Goal: Task Accomplishment & Management: Manage account settings

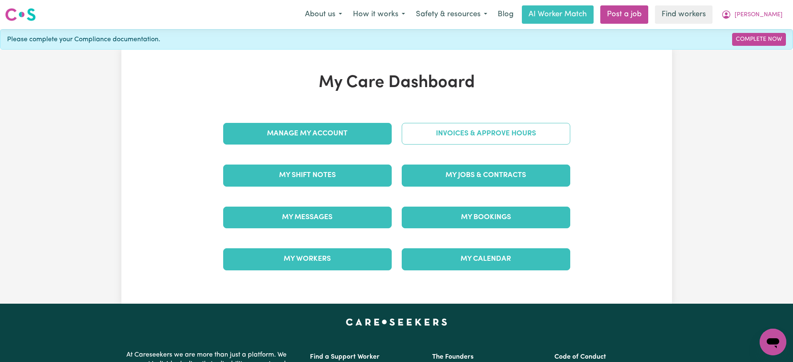
click at [464, 135] on link "Invoices & Approve Hours" at bounding box center [486, 134] width 168 height 22
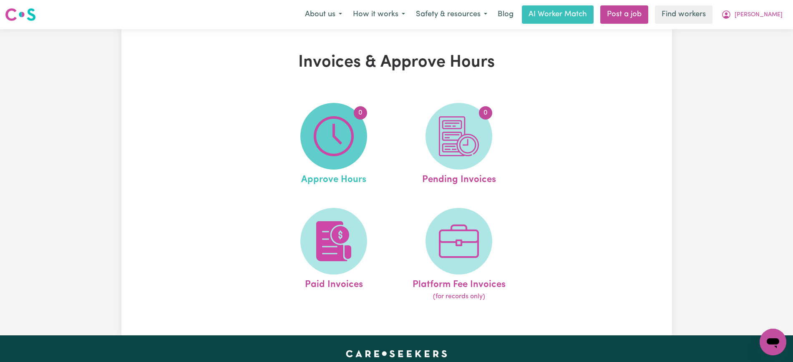
click at [323, 136] on img at bounding box center [334, 136] width 40 height 40
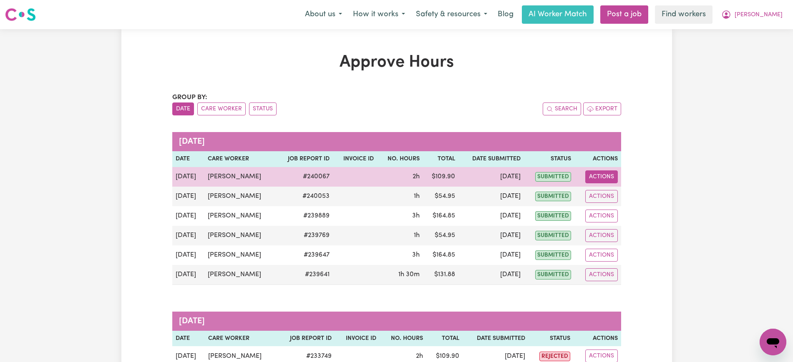
click at [600, 174] on button "Actions" at bounding box center [601, 177] width 33 height 13
click at [613, 193] on link "View Job Report" at bounding box center [621, 196] width 71 height 17
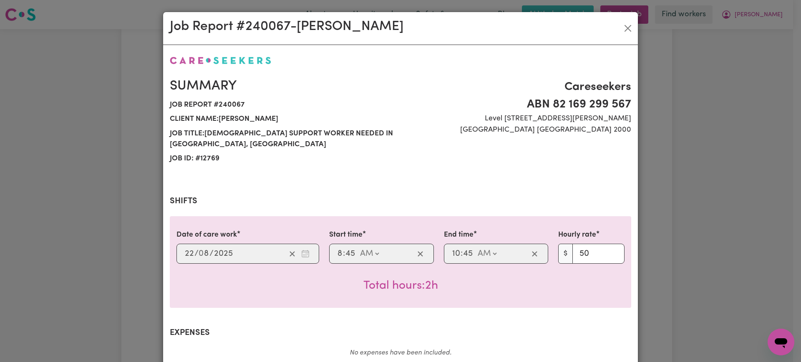
click at [695, 163] on div "Job Report # 240067 - [PERSON_NAME] Summary Job report # 240067 Client name: [P…" at bounding box center [400, 181] width 801 height 362
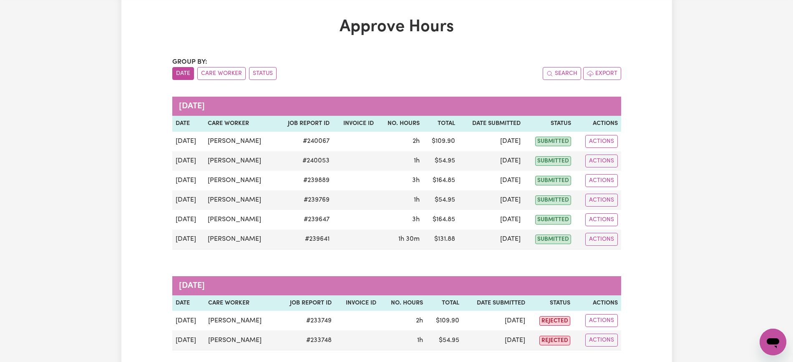
scroll to position [104, 0]
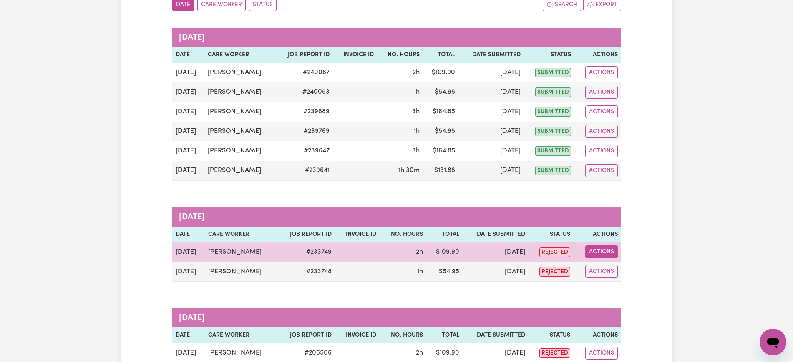
click at [593, 246] on button "Actions" at bounding box center [601, 252] width 33 height 13
click at [605, 275] on link "View Job Report" at bounding box center [622, 271] width 71 height 17
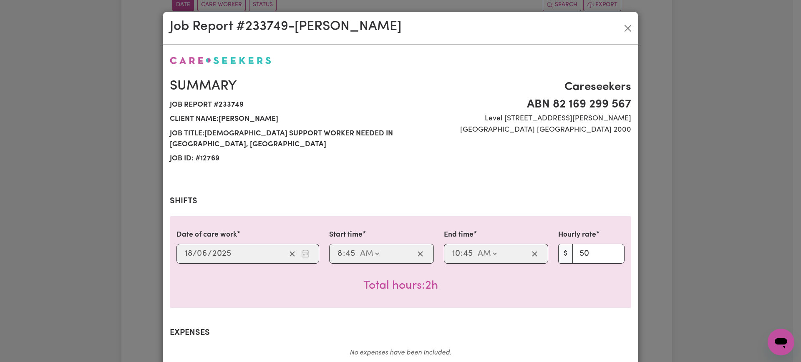
click at [704, 237] on div "Job Report # 233749 - [PERSON_NAME] Summary Job report # 233749 Client name: [P…" at bounding box center [400, 181] width 801 height 362
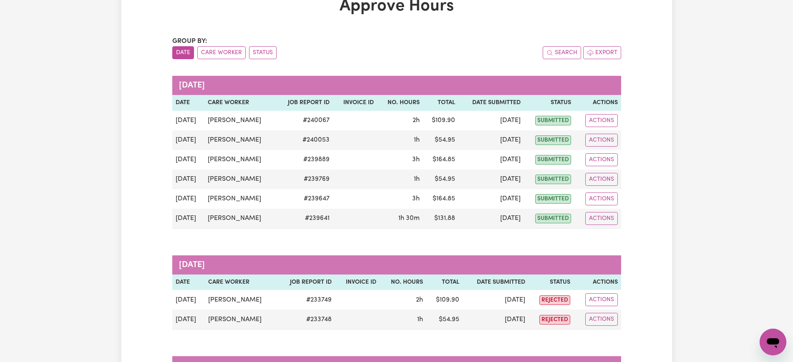
scroll to position [0, 0]
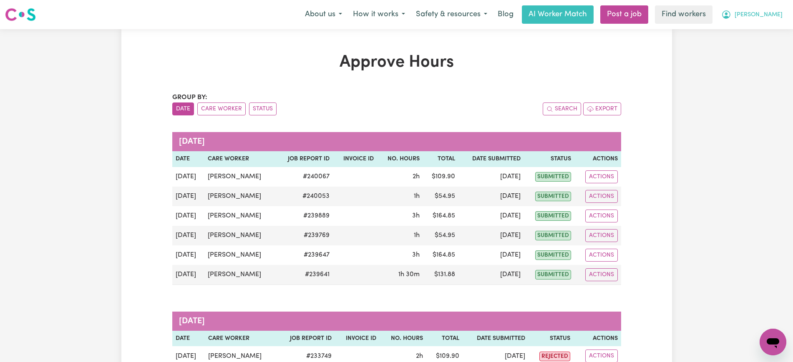
click at [774, 11] on span "[PERSON_NAME]" at bounding box center [758, 14] width 48 height 9
click at [756, 47] on link "Logout" at bounding box center [754, 48] width 66 height 16
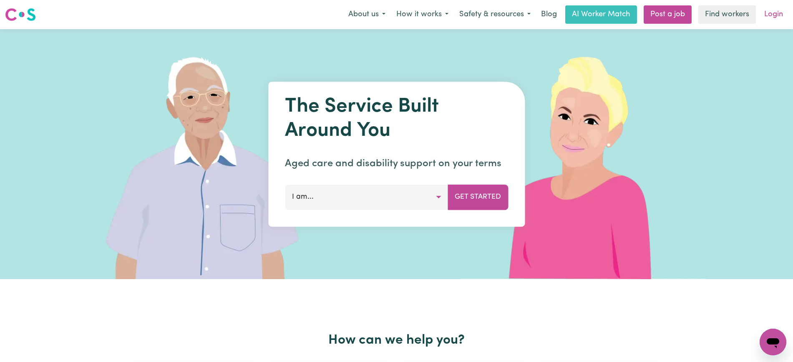
click at [774, 13] on link "Login" at bounding box center [773, 14] width 29 height 18
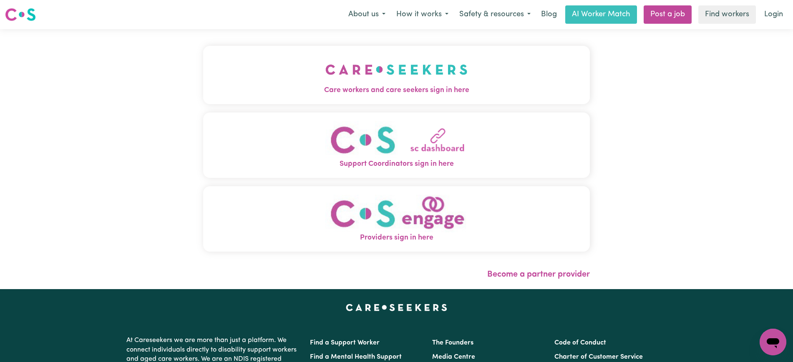
click at [312, 89] on span "Care workers and care seekers sign in here" at bounding box center [396, 90] width 387 height 11
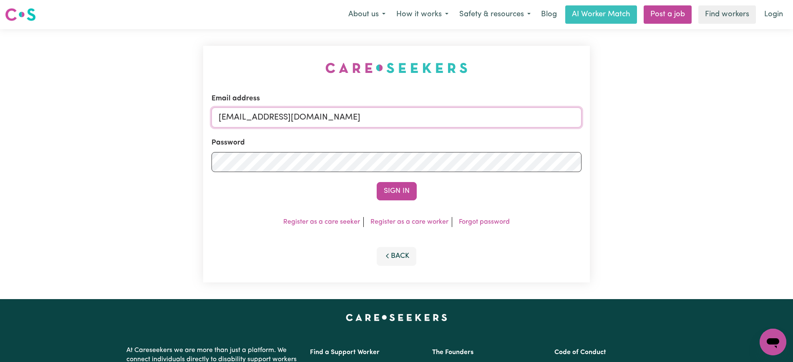
drag, startPoint x: 262, startPoint y: 117, endPoint x: 754, endPoint y: 138, distance: 492.5
click at [754, 138] on div "Email address [EMAIL_ADDRESS][DOMAIN_NAME] Password Sign In Register as a care …" at bounding box center [396, 164] width 793 height 270
type input "SUPERUSER~[EMAIL_ADDRESS][DOMAIN_NAME]"
click at [377, 182] on button "Sign In" at bounding box center [397, 191] width 40 height 18
